Goal: Information Seeking & Learning: Learn about a topic

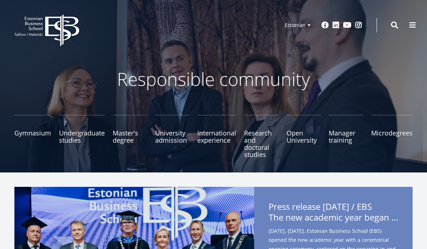
click at [276, 38] on header "EBS Logo Created with Sketch. User account menu Admin Estonian Estonian English…" at bounding box center [213, 25] width 427 height 50
click at [252, 136] on font "Research and doctoral studies" at bounding box center [258, 140] width 28 height 30
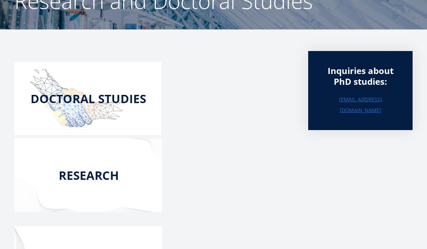
scroll to position [87, 0]
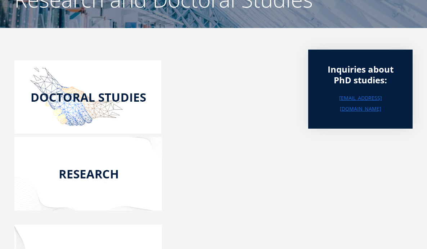
click at [86, 96] on img at bounding box center [87, 96] width 147 height 73
click at [68, 181] on img at bounding box center [87, 174] width 147 height 74
